Goal: Task Accomplishment & Management: Complete application form

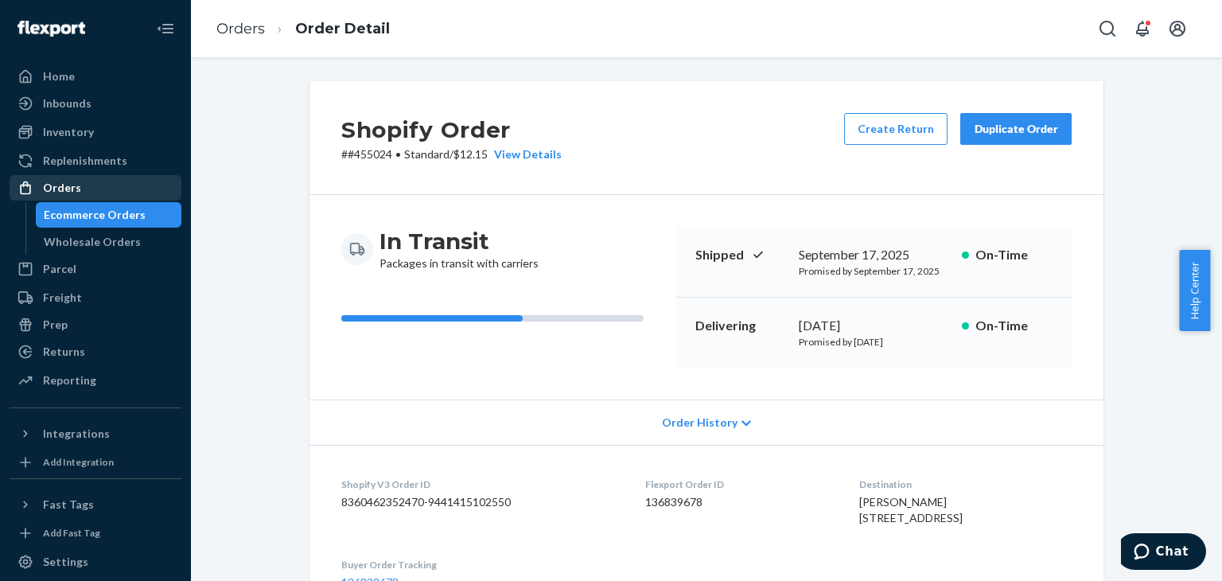
click at [99, 188] on div "Orders" at bounding box center [95, 188] width 169 height 22
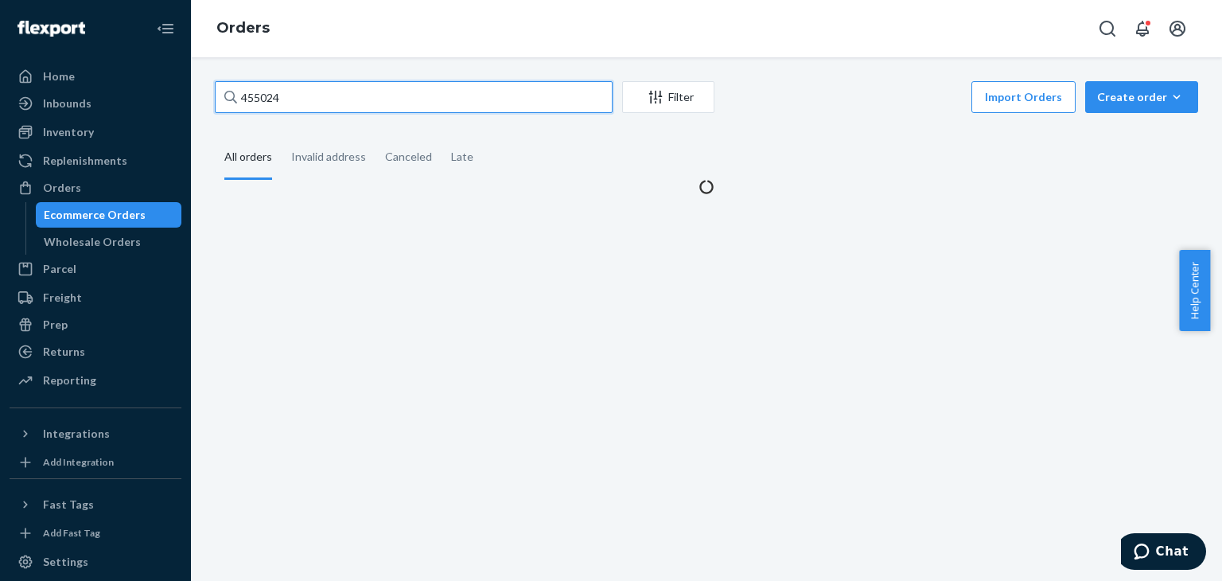
click at [425, 103] on input "455024" at bounding box center [414, 97] width 398 height 32
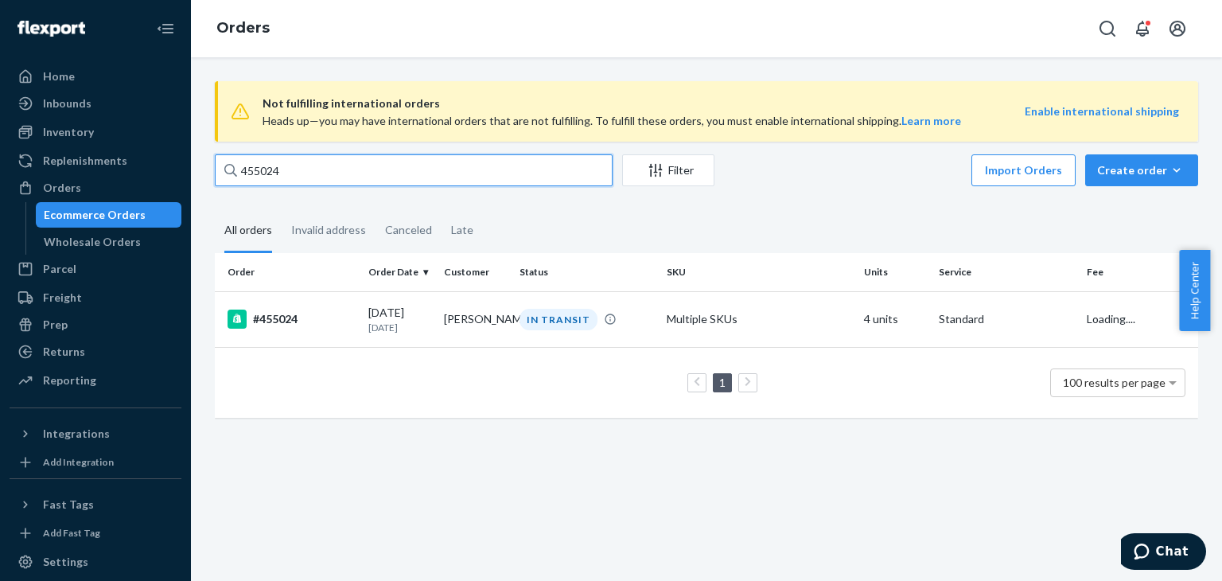
paste input "363637"
type input "363637"
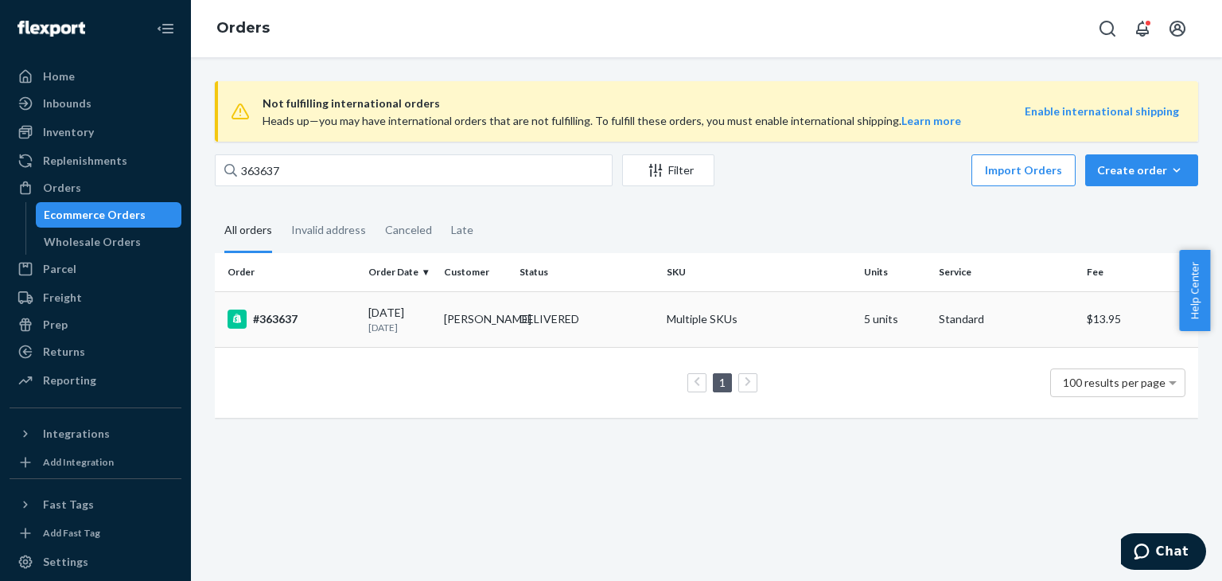
click at [643, 319] on div "DELIVERED" at bounding box center [586, 319] width 141 height 16
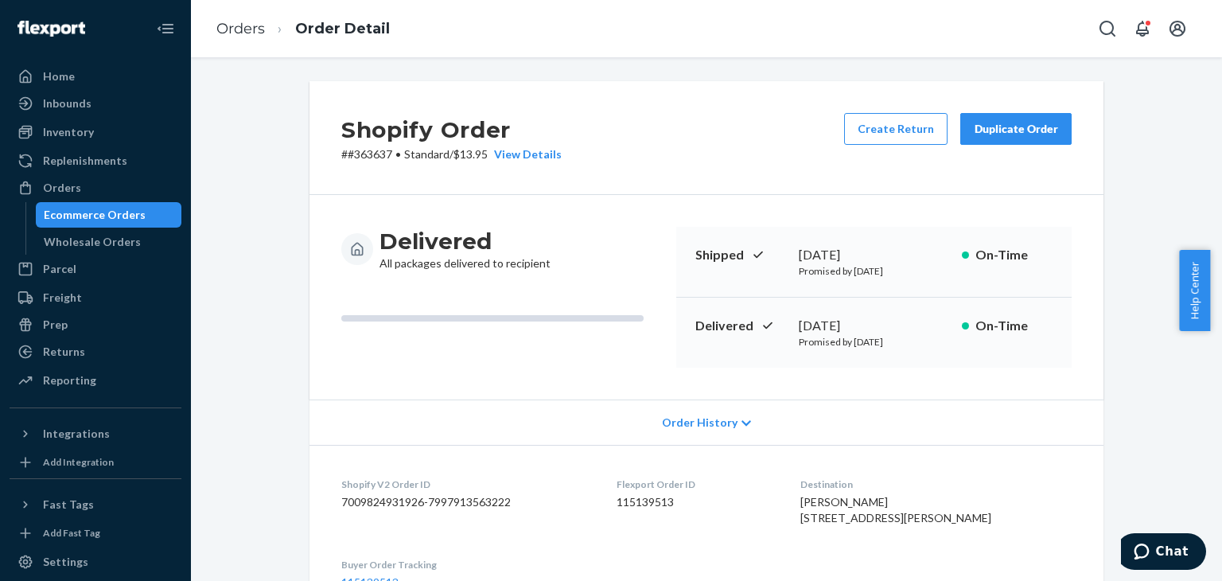
click at [1014, 138] on button "Duplicate Order" at bounding box center [1015, 129] width 111 height 32
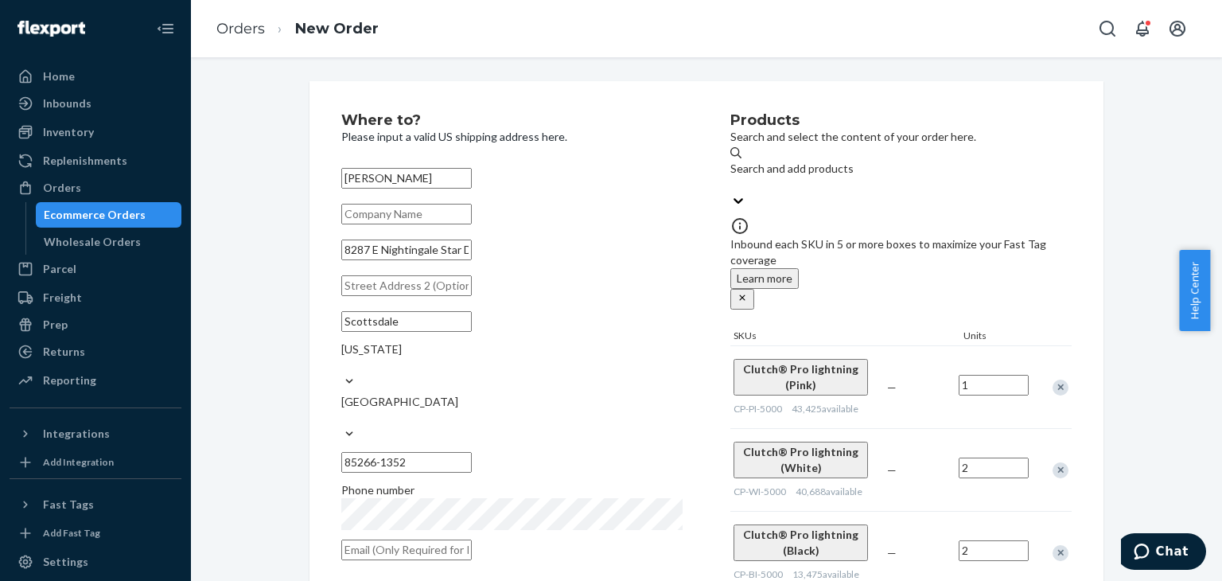
click at [1053, 379] on div "Remove Item" at bounding box center [1060, 387] width 16 height 16
click at [1053, 462] on div "Remove Item" at bounding box center [1060, 470] width 16 height 16
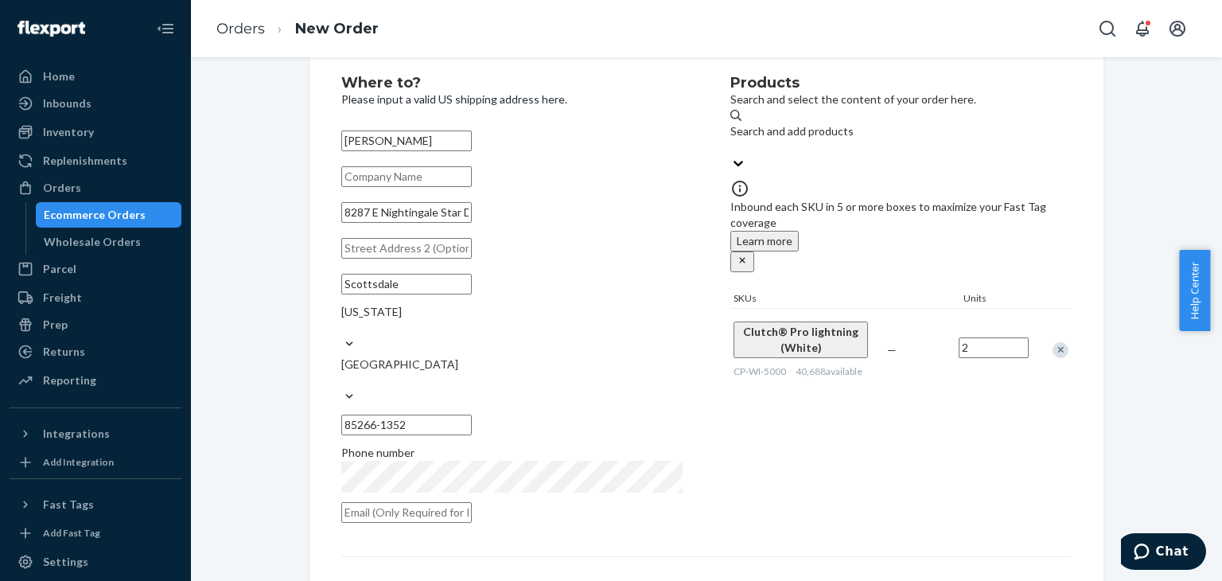
scroll to position [223, 0]
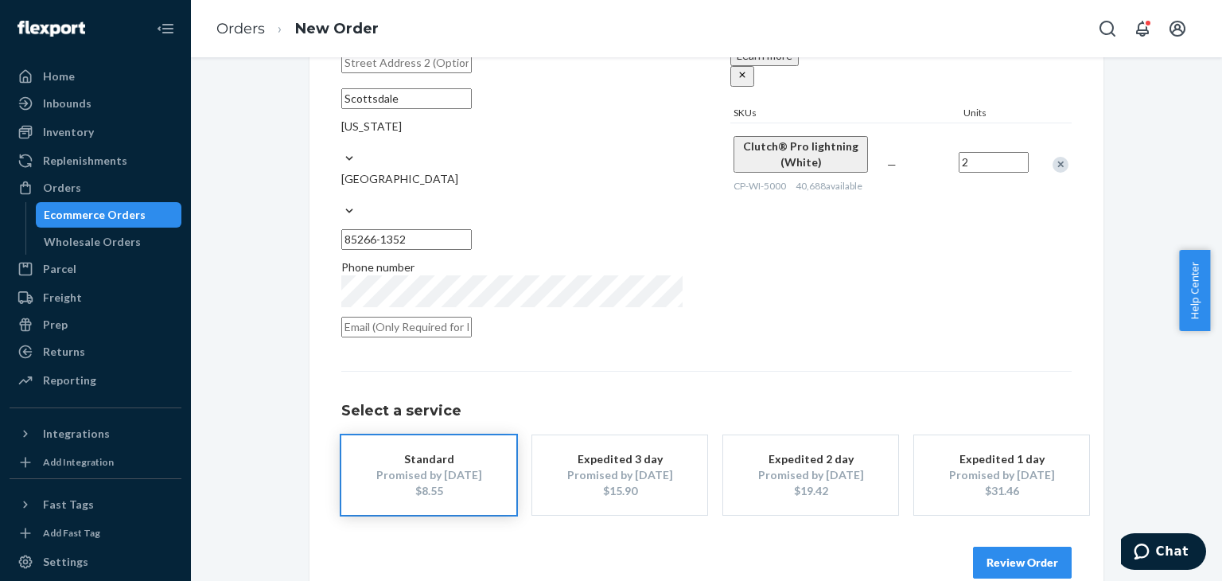
click at [884, 320] on div "Where to? Please input a valid US shipping address here. [PERSON_NAME] [STREET_…" at bounding box center [706, 234] width 730 height 688
click at [981, 152] on input "2" at bounding box center [993, 162] width 70 height 21
click at [981, 152] on input "1" at bounding box center [993, 162] width 70 height 21
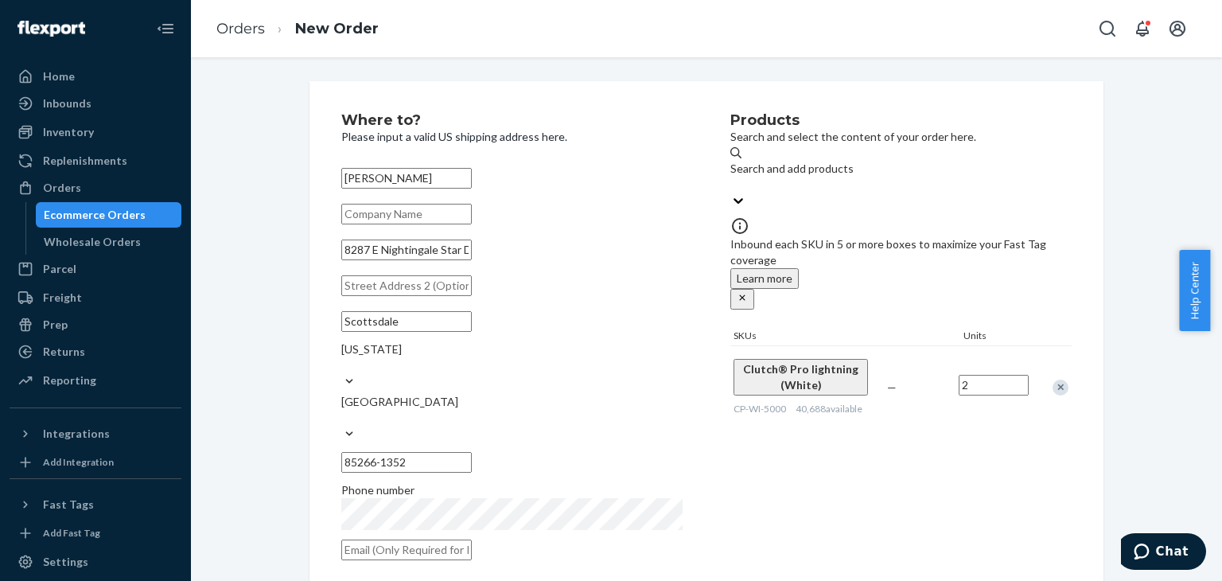
type input "2"
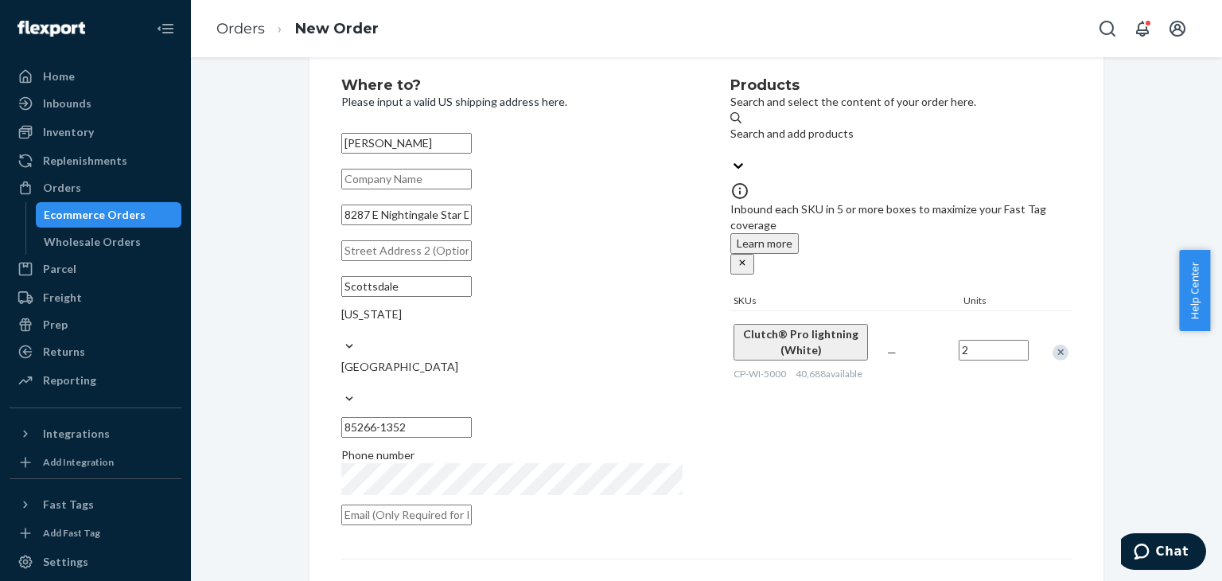
scroll to position [223, 0]
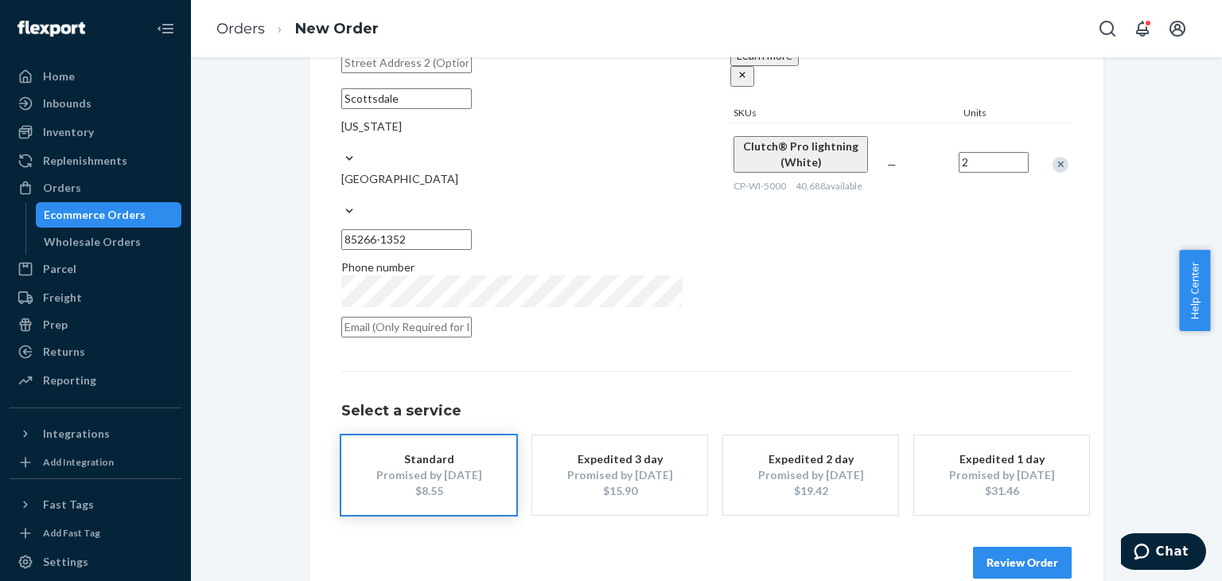
click at [1008, 546] on button "Review Order" at bounding box center [1022, 562] width 99 height 32
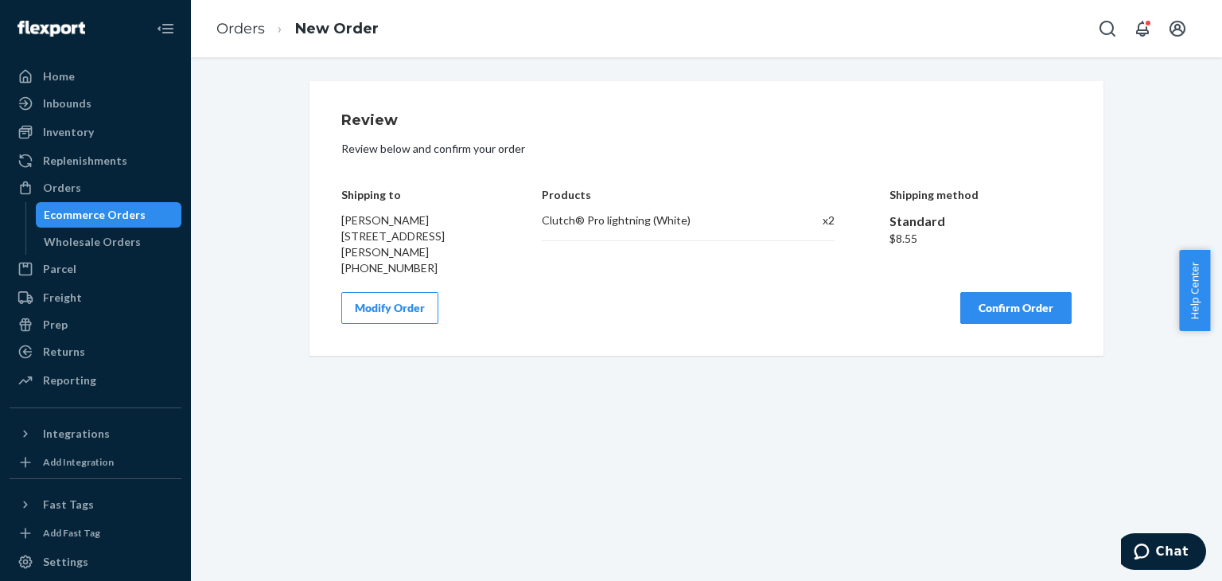
scroll to position [0, 0]
click at [1035, 317] on button "Confirm Order" at bounding box center [1015, 308] width 111 height 32
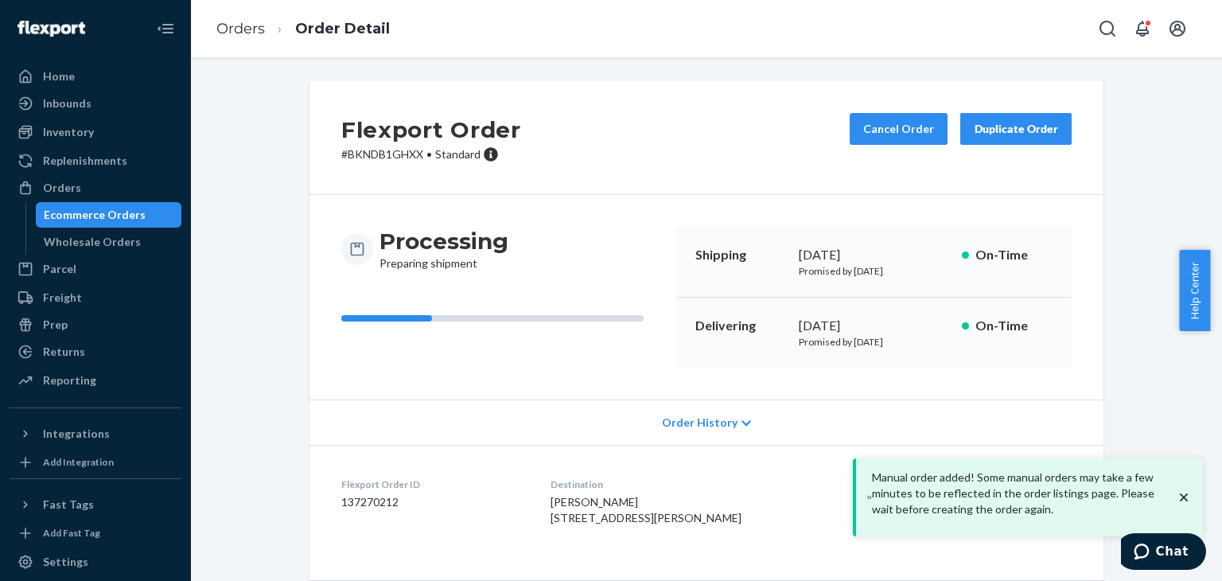
click at [385, 157] on p "# BKNDB1GHXX • Standard" at bounding box center [431, 154] width 180 height 16
click at [385, 159] on p "# BKNDB1GHXX • Standard" at bounding box center [431, 154] width 180 height 16
click at [390, 151] on p "# BKNDB1GHXX • Standard" at bounding box center [431, 154] width 180 height 16
copy p "BKNDB1GHXX"
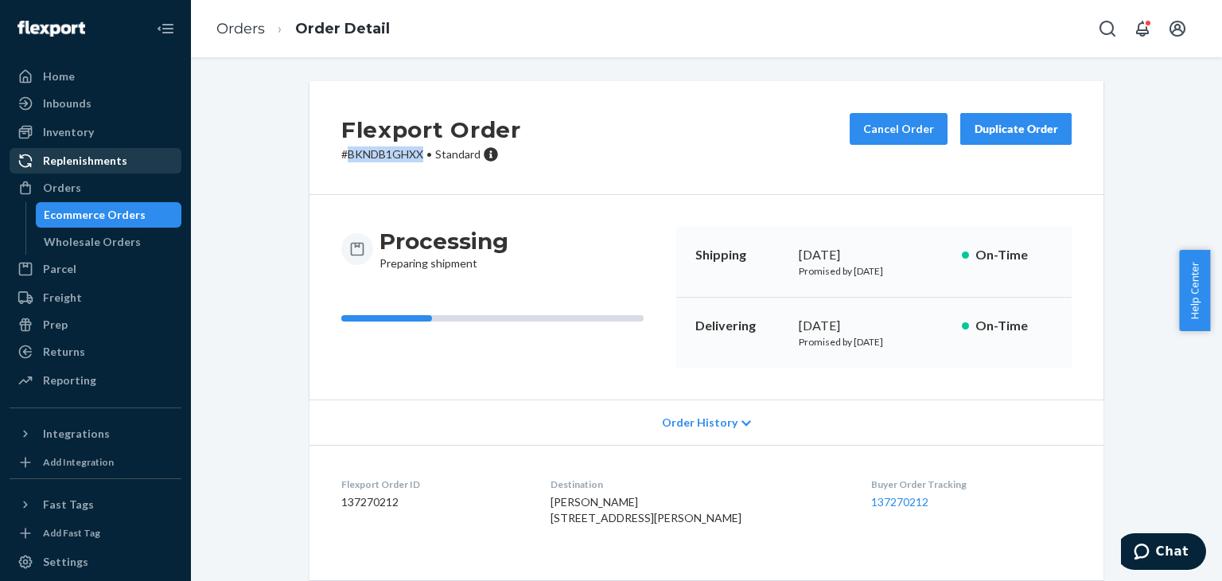
drag, startPoint x: 89, startPoint y: 182, endPoint x: 142, endPoint y: 172, distance: 54.3
click at [89, 182] on div "Orders" at bounding box center [95, 188] width 169 height 22
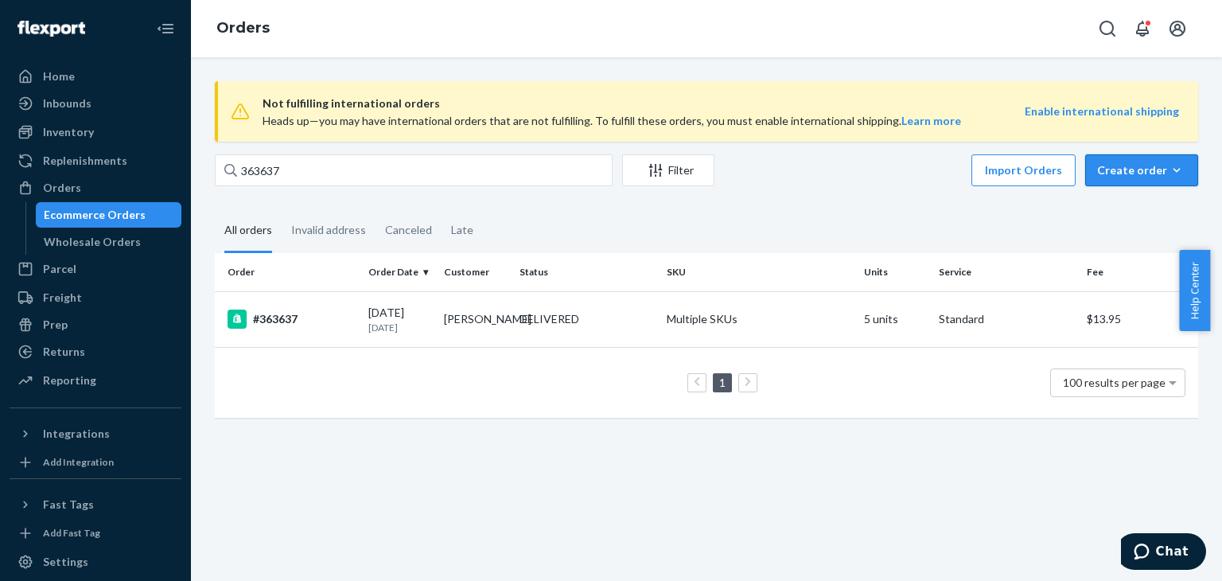
click at [1130, 176] on div "Create order" at bounding box center [1141, 170] width 89 height 16
click at [1120, 195] on span "Ecommerce order" at bounding box center [1098, 189] width 87 height 11
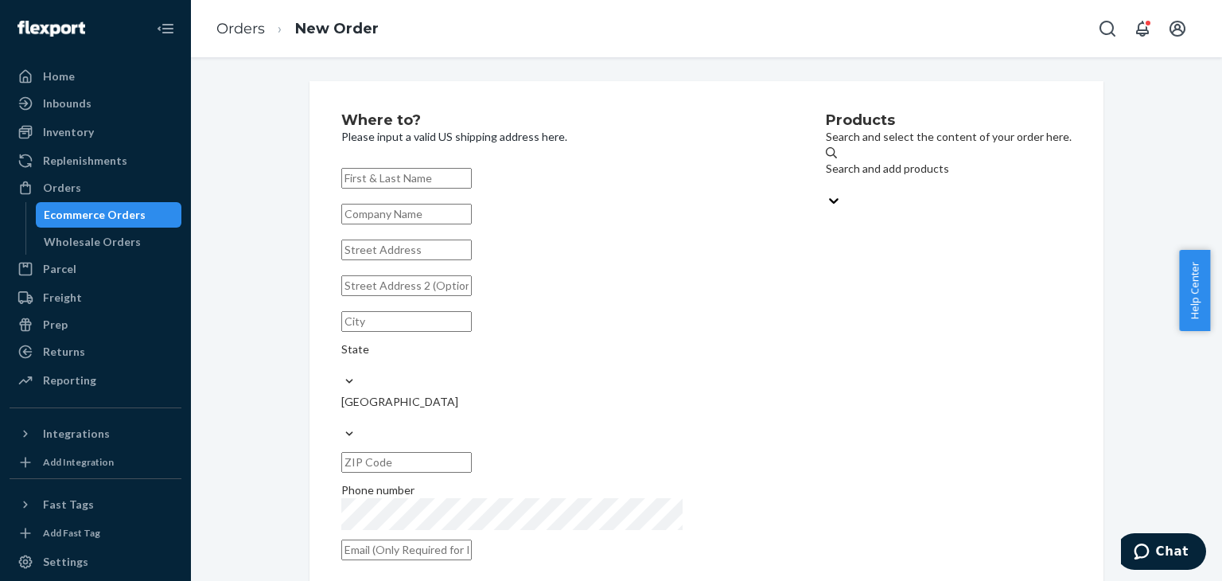
paste input "[PERSON_NAME]"
type input "[PERSON_NAME]"
click at [407, 260] on input "text" at bounding box center [406, 249] width 130 height 21
paste input "[STREET_ADDRESS]"
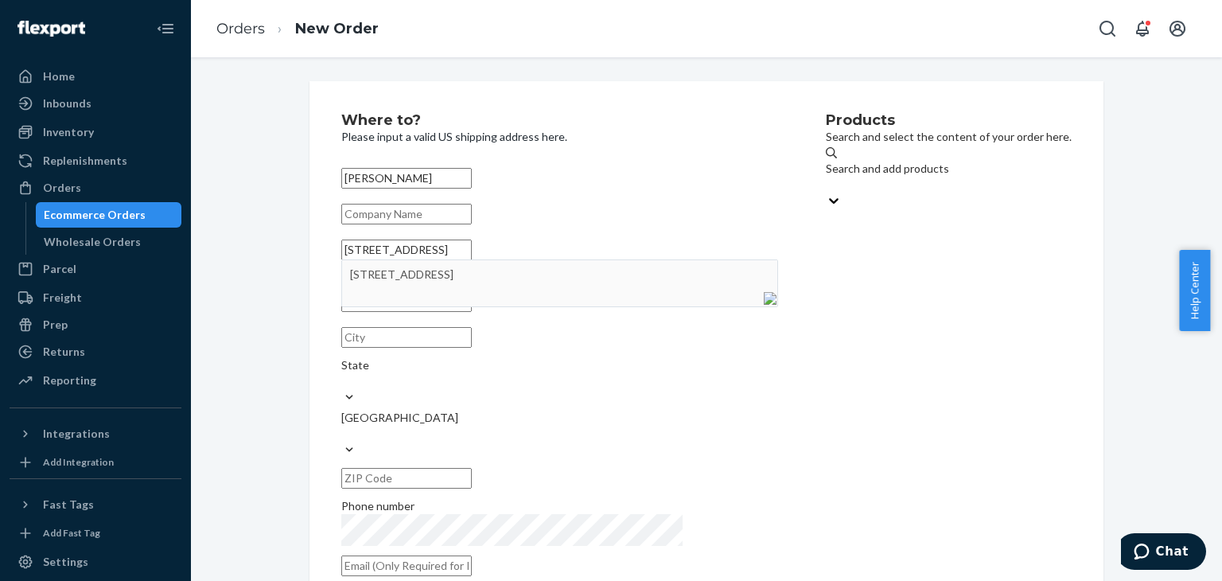
type input "1 Foxhill Run"
type input "[GEOGRAPHIC_DATA]"
type input "08852"
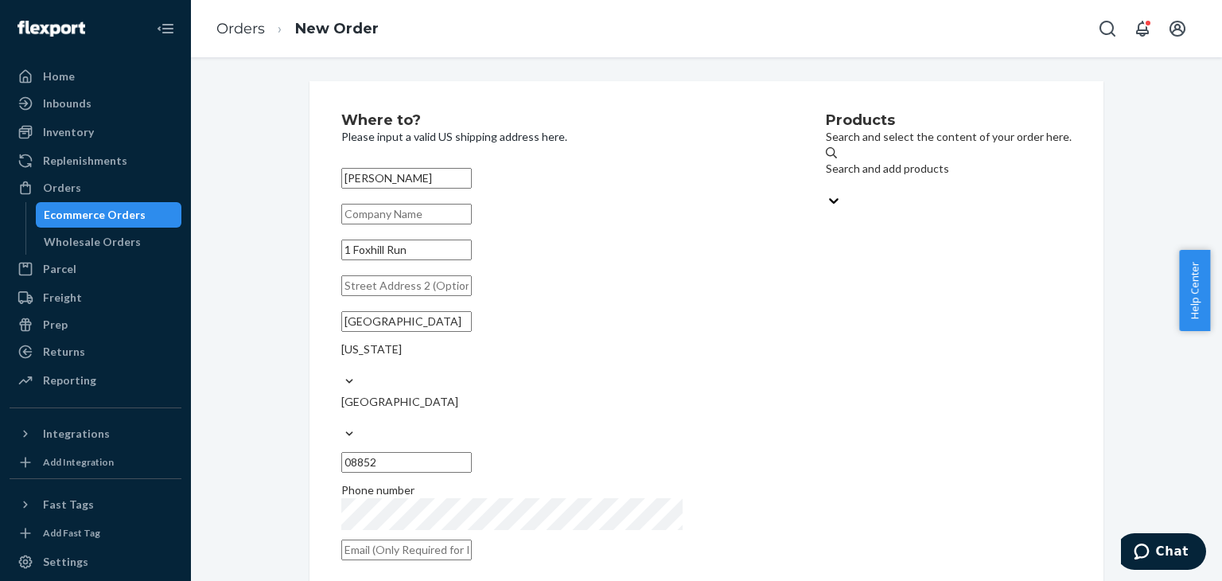
click at [833, 181] on div "Search and add products" at bounding box center [949, 177] width 246 height 32
click at [827, 181] on input "Search and add products" at bounding box center [827, 185] width 2 height 16
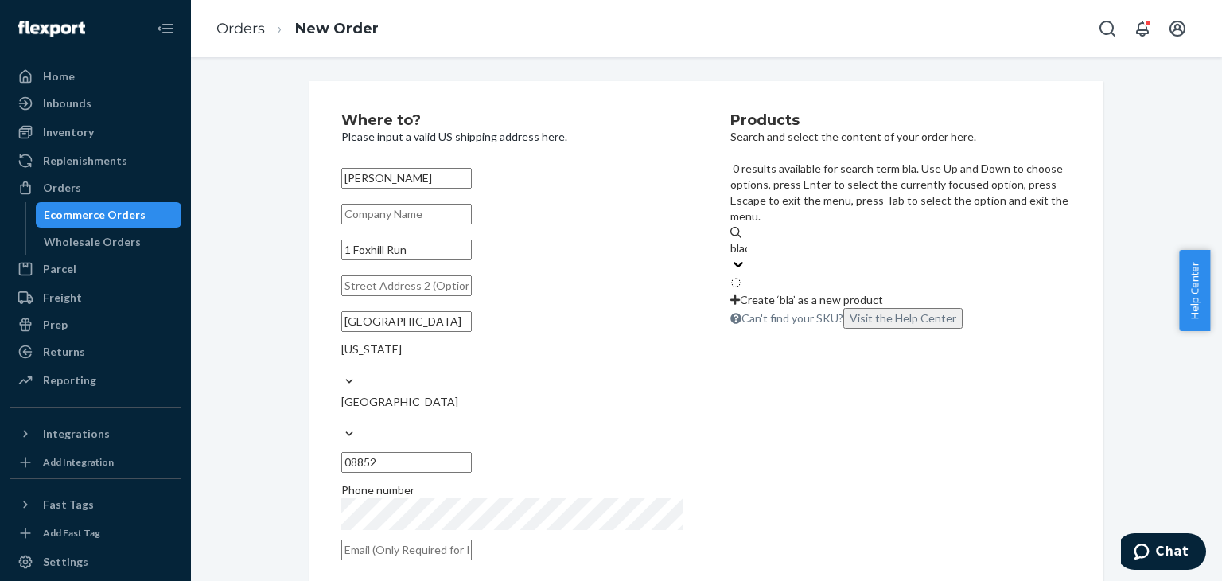
type input "black"
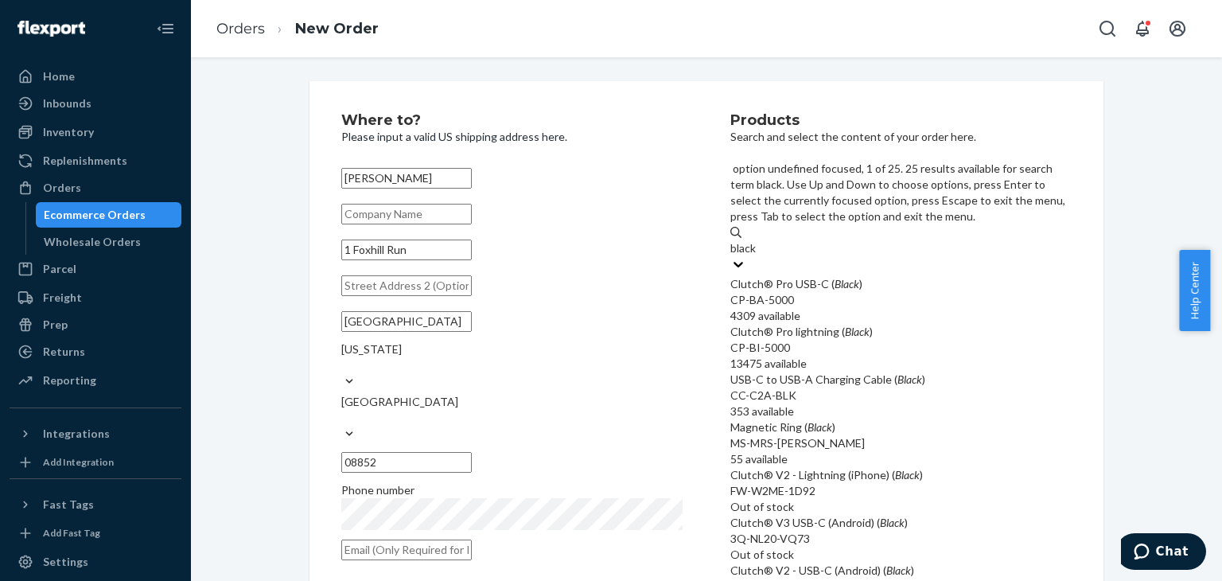
click at [853, 276] on div "Clutch® Pro USB-C ( Black )" at bounding box center [900, 284] width 341 height 16
click at [757, 240] on input "black" at bounding box center [743, 248] width 27 height 16
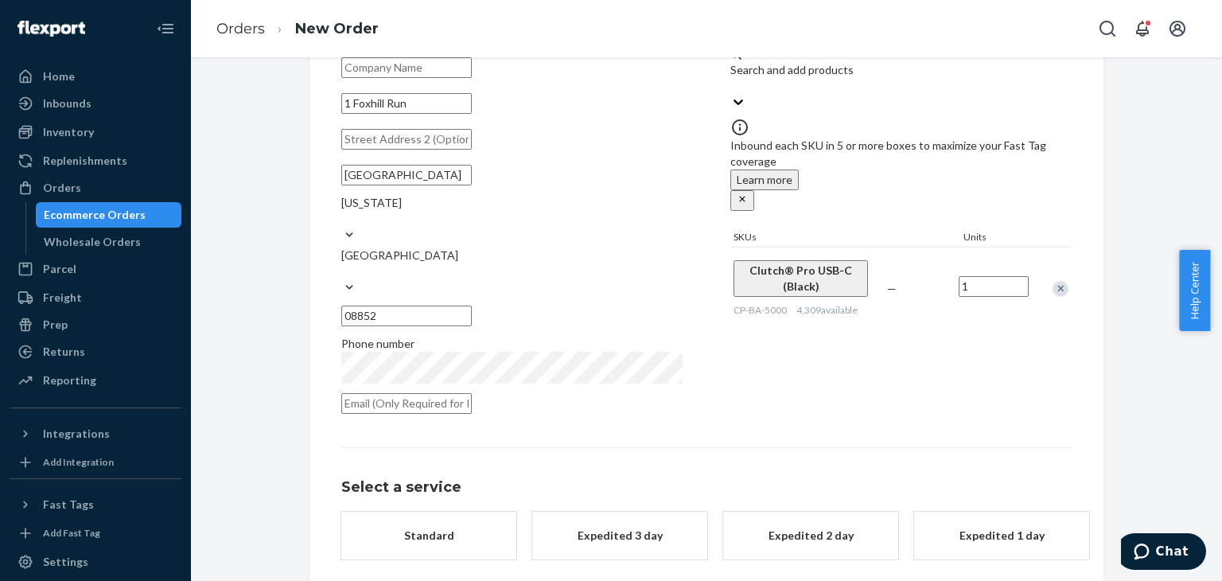
scroll to position [191, 0]
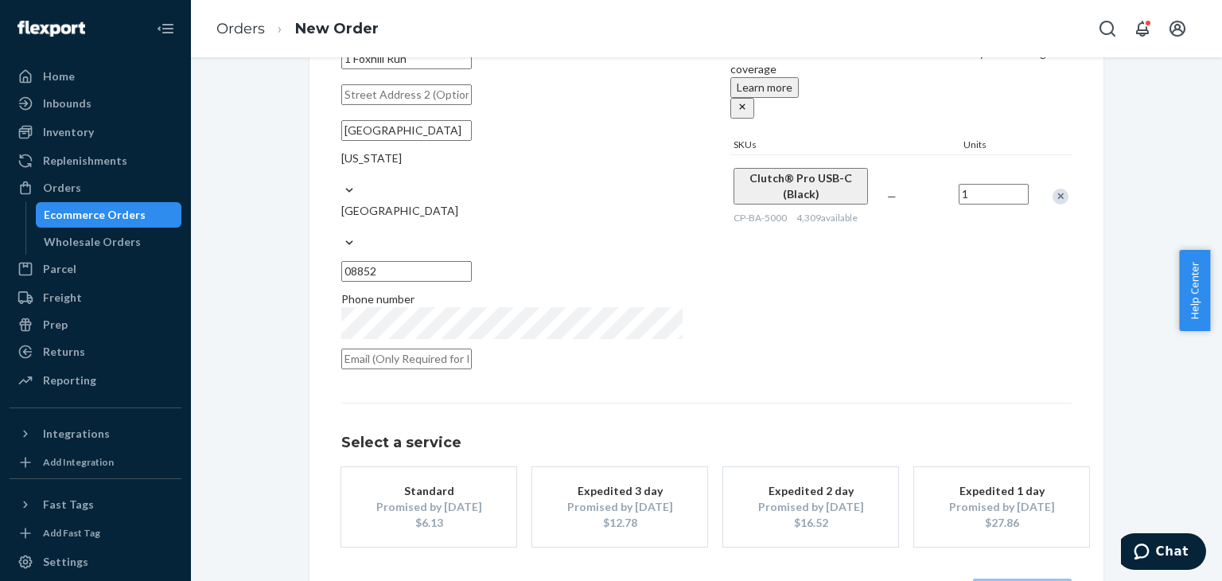
drag, startPoint x: 449, startPoint y: 480, endPoint x: 595, endPoint y: 519, distance: 151.6
click at [449, 499] on div "Promised by [DATE]" at bounding box center [428, 507] width 127 height 16
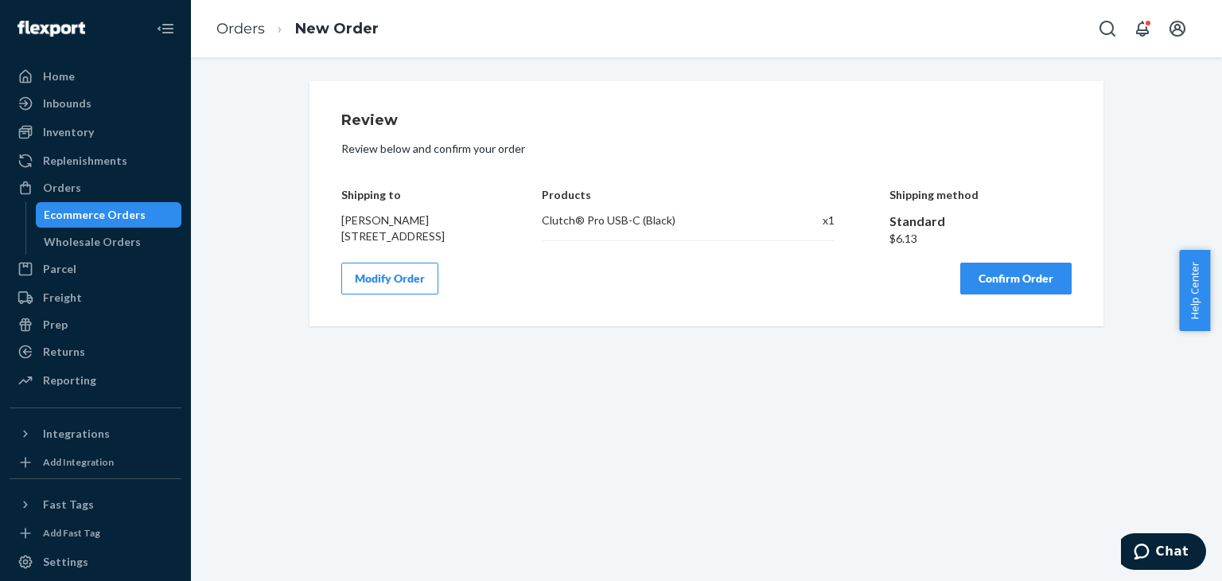
click at [1016, 294] on button "Confirm Order" at bounding box center [1015, 278] width 111 height 32
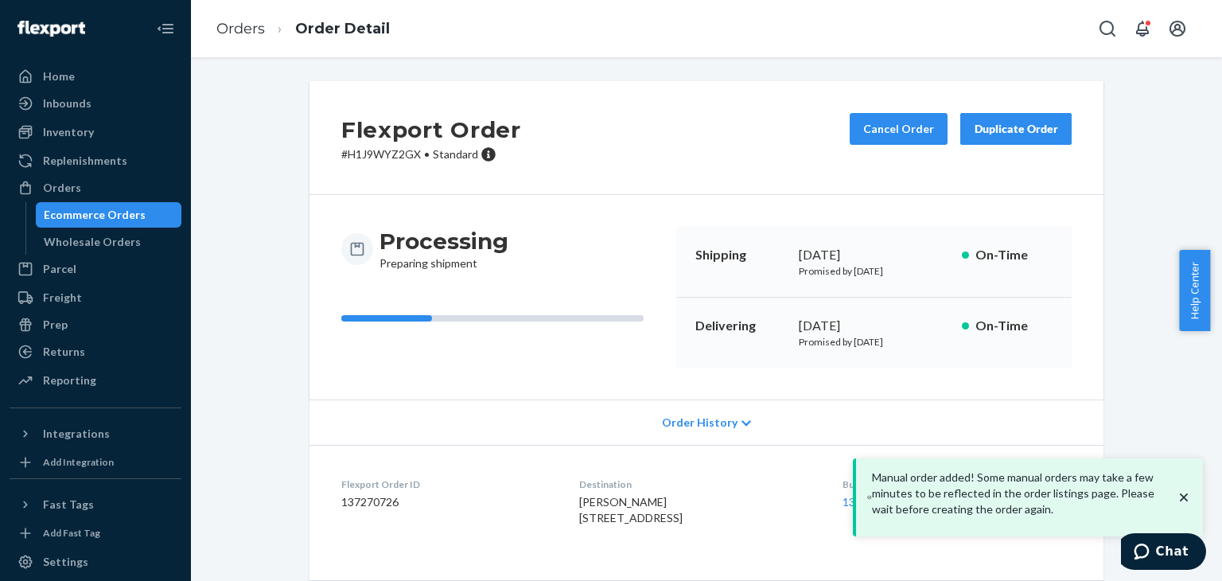
click at [402, 157] on p "# H1J9WYZ2GX • Standard" at bounding box center [431, 154] width 180 height 16
copy p "H1J9WYZ2GX"
